Goal: Task Accomplishment & Management: Use online tool/utility

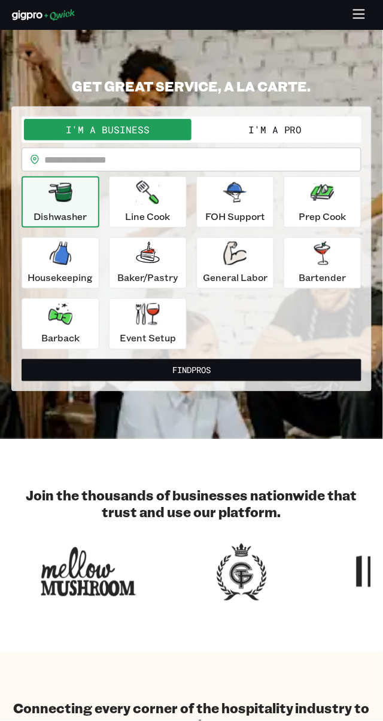
click at [71, 208] on div "Dishwasher" at bounding box center [60, 202] width 53 height 43
click at [79, 200] on div "Dishwasher" at bounding box center [60, 202] width 53 height 43
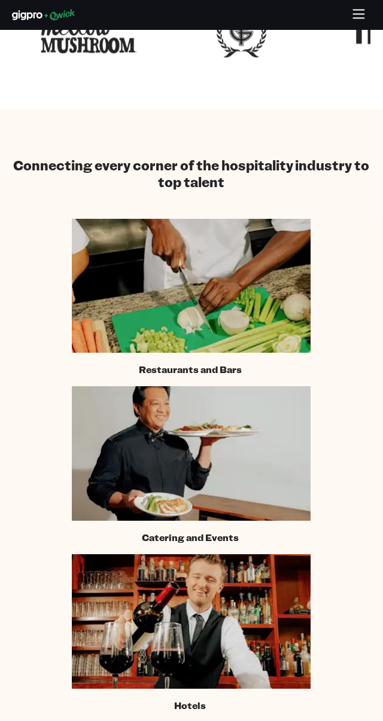
scroll to position [546, 0]
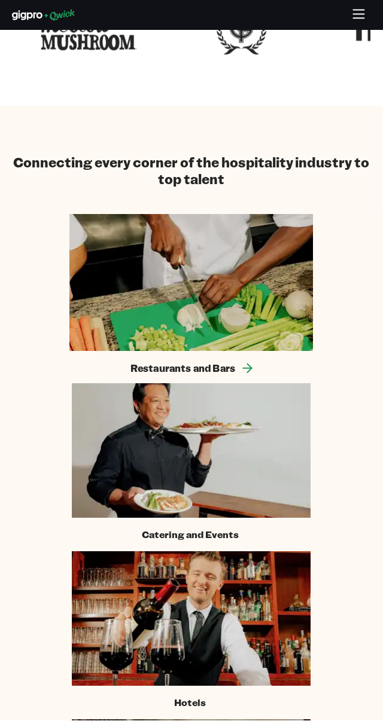
click at [286, 316] on img at bounding box center [191, 282] width 244 height 137
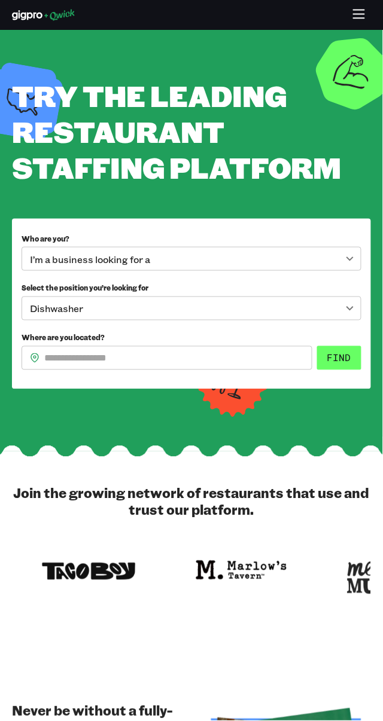
click at [353, 365] on button "Find" at bounding box center [339, 358] width 44 height 24
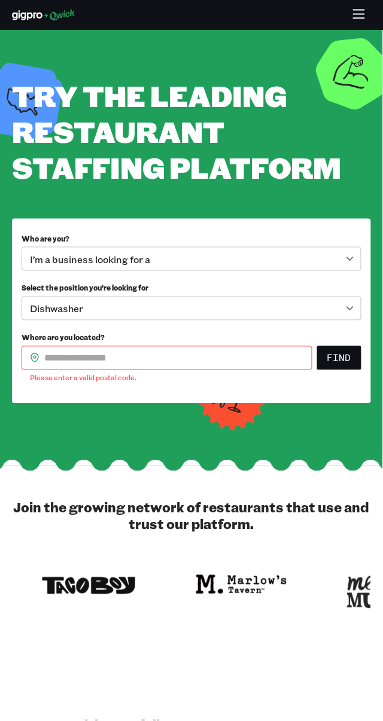
click at [164, 359] on input "Where are you located?" at bounding box center [178, 358] width 268 height 24
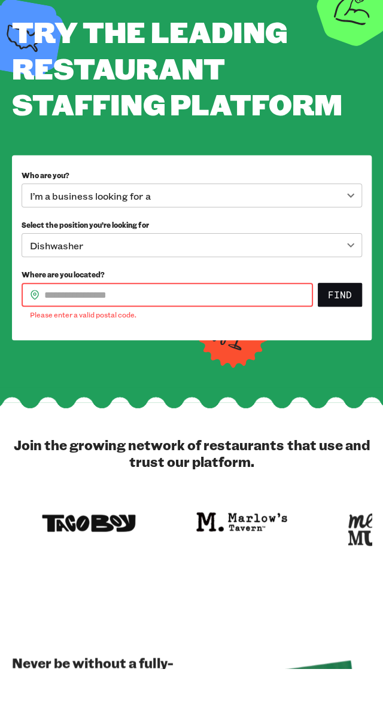
scroll to position [10, 0]
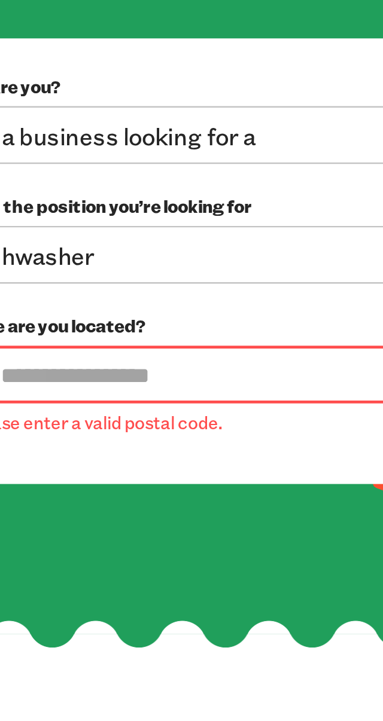
type input "*****"
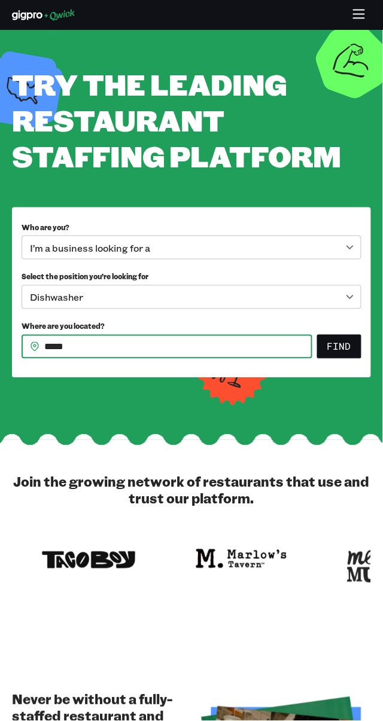
scroll to position [13, 0]
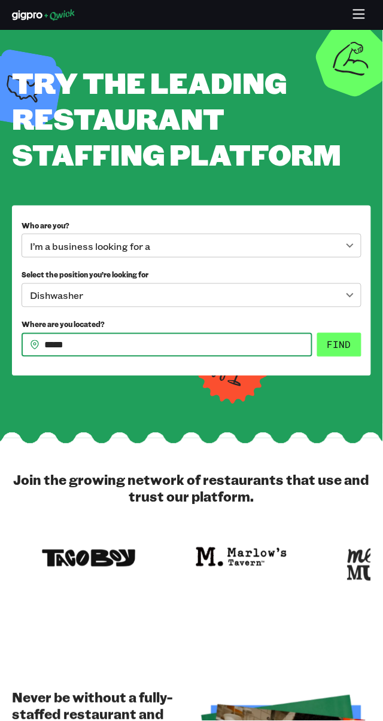
click at [350, 345] on button "Find" at bounding box center [339, 345] width 44 height 24
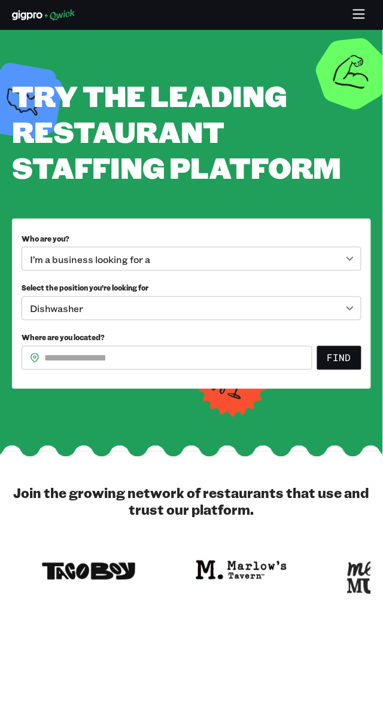
scroll to position [13, 0]
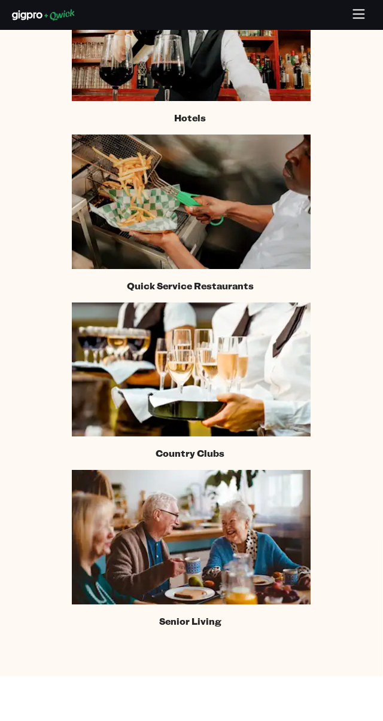
scroll to position [1132, 0]
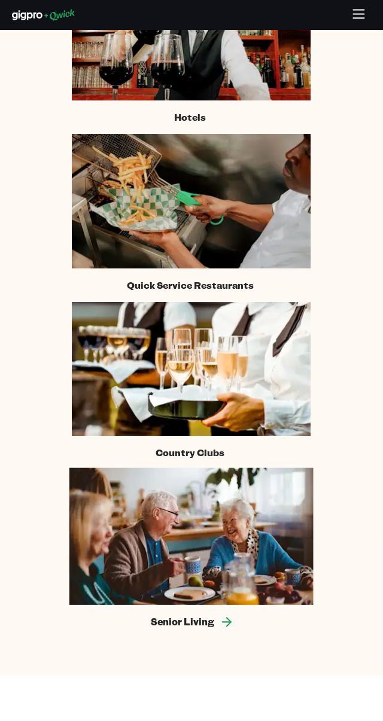
click at [254, 527] on img at bounding box center [191, 536] width 244 height 137
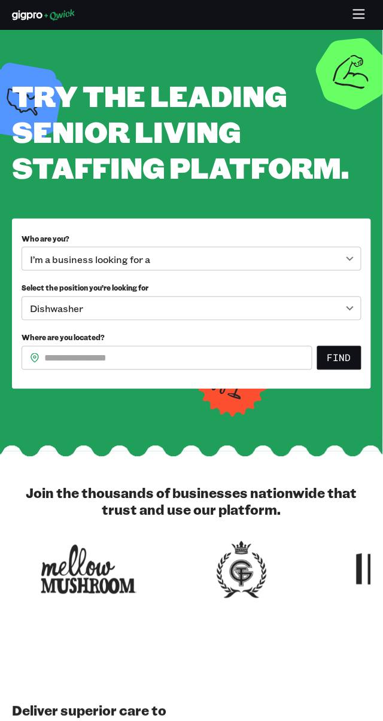
click at [276, 247] on body "**********" at bounding box center [191, 360] width 383 height 721
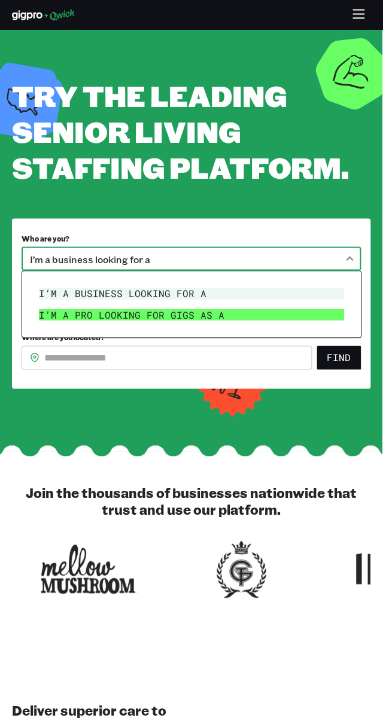
click at [203, 320] on li "I’m a pro looking for Gigs as a" at bounding box center [191, 316] width 315 height 22
type input "***"
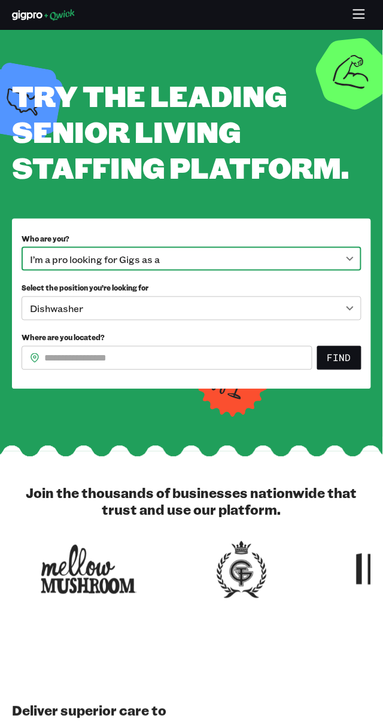
click at [304, 305] on body "**********" at bounding box center [191, 360] width 383 height 721
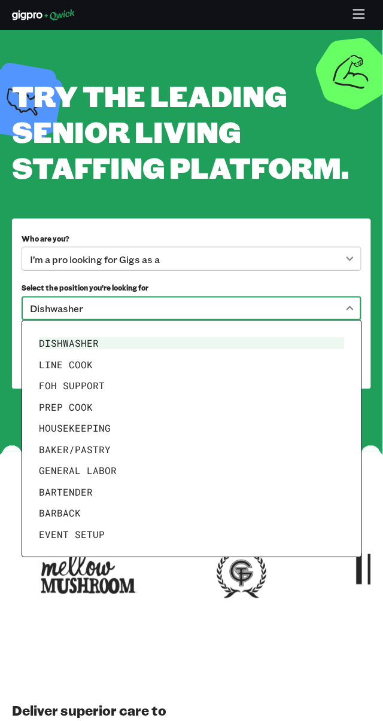
click at [84, 342] on li "Dishwasher" at bounding box center [191, 344] width 315 height 22
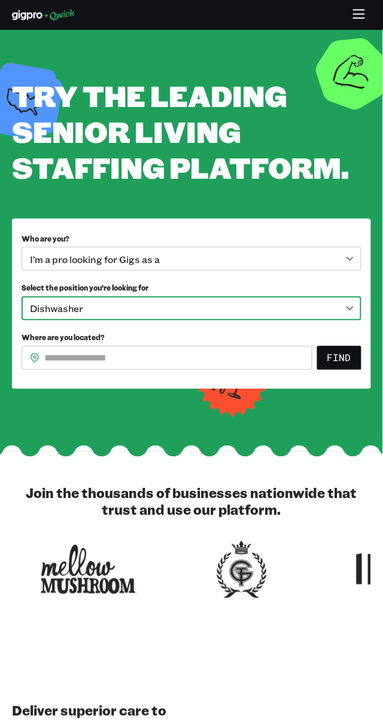
click at [191, 356] on input "Where are you located?" at bounding box center [178, 358] width 268 height 24
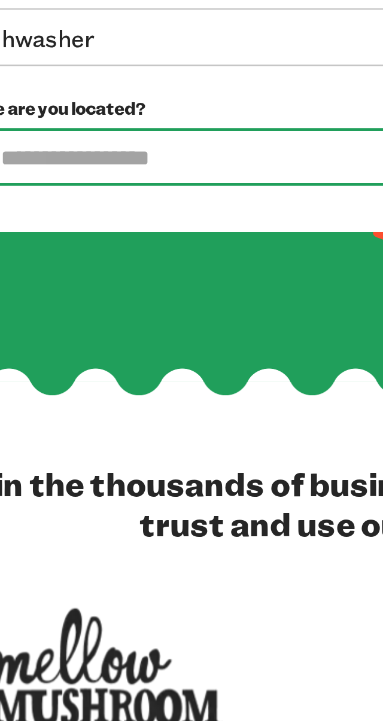
type input "*****"
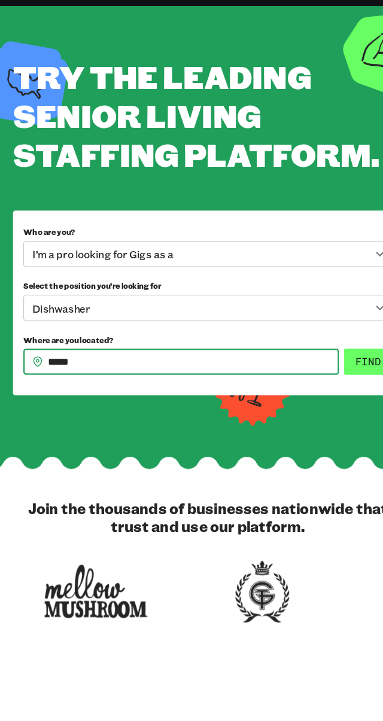
click at [340, 355] on button "Find" at bounding box center [339, 358] width 44 height 24
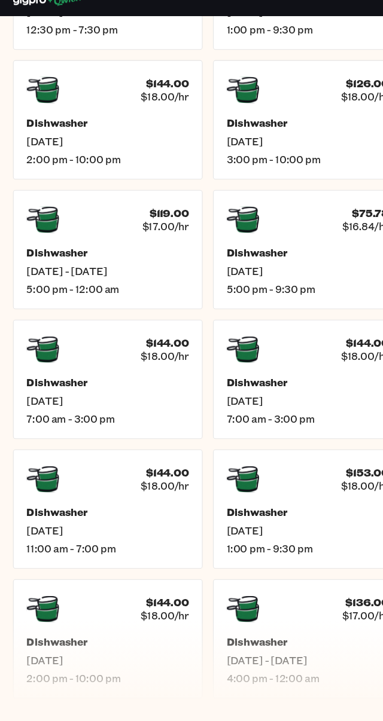
scroll to position [362, 0]
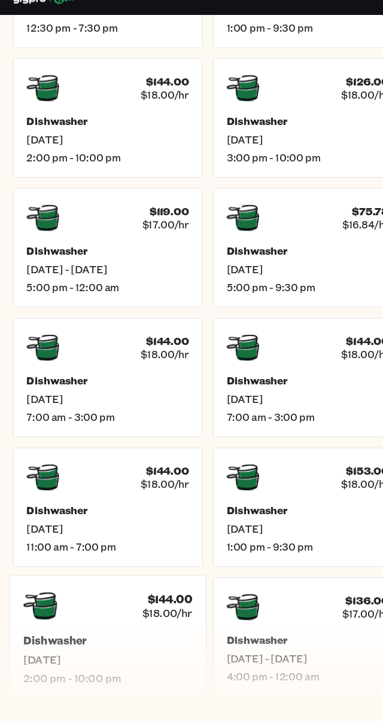
click at [158, 575] on span "$18.00/hr" at bounding box center [154, 581] width 46 height 13
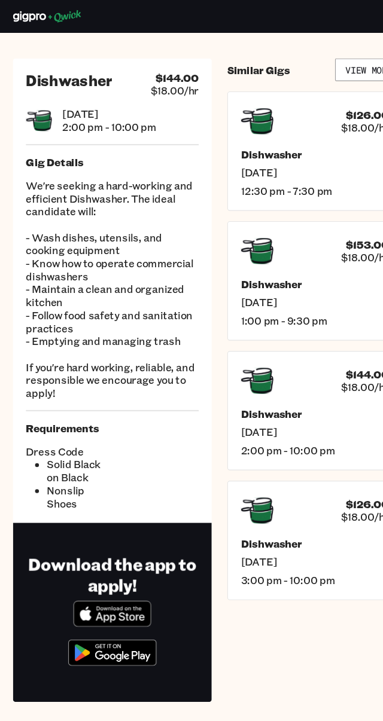
click at [160, 274] on p "We're seeking a hard-working and efficient Dishwasher. The ideal candidate will…" at bounding box center [103, 266] width 159 height 203
click at [143, 112] on div "[DATE] 2:00 pm - 10:00 pm" at bounding box center [103, 111] width 159 height 24
click at [131, 265] on p "We're seeking a hard-working and efficient Dishwasher. The ideal candidate will…" at bounding box center [103, 266] width 159 height 203
click at [132, 604] on img at bounding box center [103, 601] width 93 height 36
